Goal: Find specific page/section: Find specific page/section

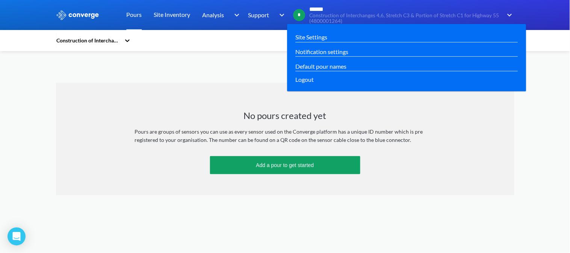
click at [505, 14] on img at bounding box center [508, 15] width 12 height 9
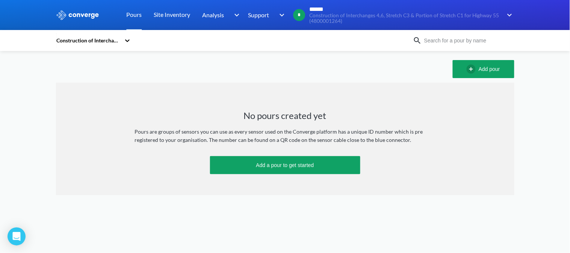
click at [121, 40] on div "Construction of Interchanges 4,6, Stretch C3 & Portion of Stretch C1 for Highwa…" at bounding box center [90, 40] width 68 height 17
click at [127, 16] on link "Pours" at bounding box center [134, 15] width 15 height 30
click at [128, 14] on link "Pours" at bounding box center [134, 15] width 15 height 30
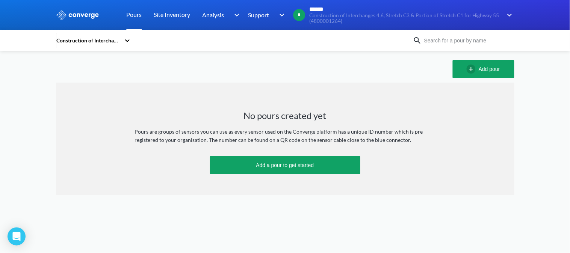
click at [128, 14] on link "Pours" at bounding box center [134, 15] width 15 height 30
click at [79, 15] on img at bounding box center [78, 15] width 44 height 10
click at [131, 16] on link "Pours" at bounding box center [134, 15] width 15 height 30
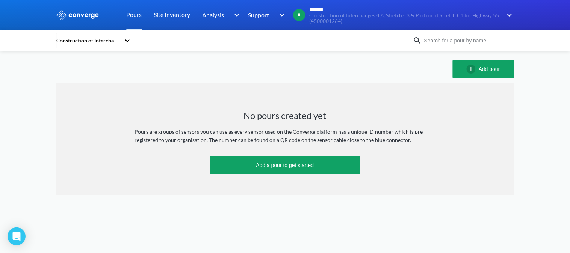
click at [77, 10] on img at bounding box center [78, 15] width 44 height 10
click at [129, 12] on link "Pours" at bounding box center [134, 15] width 15 height 30
click at [163, 15] on link "Site Inventory" at bounding box center [172, 15] width 36 height 30
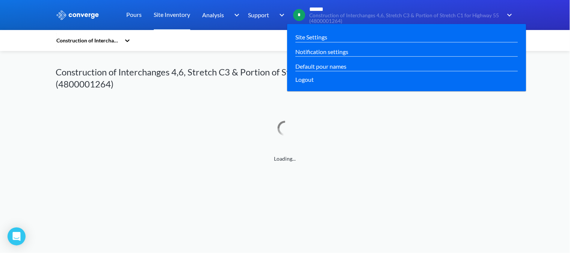
click at [505, 14] on img at bounding box center [508, 15] width 12 height 9
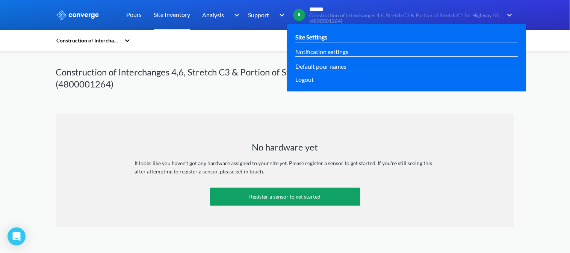
click at [320, 35] on link "Site Settings" at bounding box center [312, 36] width 32 height 9
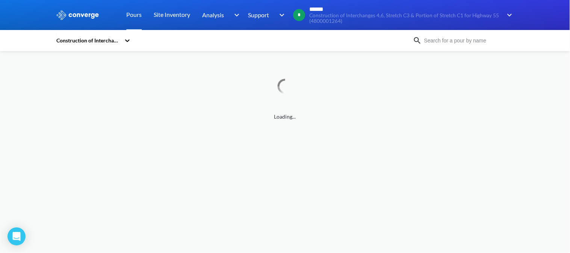
click at [124, 41] on icon at bounding box center [128, 41] width 8 height 8
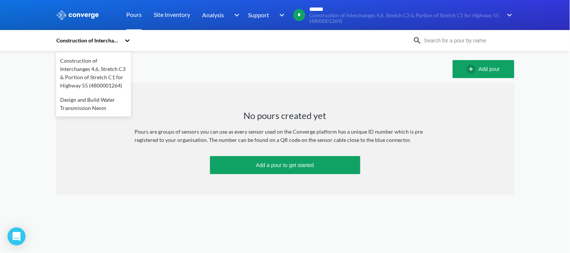
click at [100, 104] on div "Design and Build Water Transmission Neom" at bounding box center [93, 104] width 75 height 23
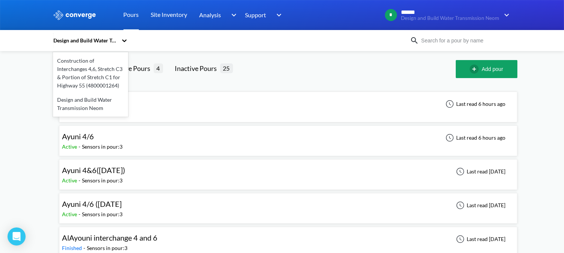
click at [126, 40] on icon at bounding box center [125, 41] width 8 height 8
